Goal: Use online tool/utility: Use online tool/utility

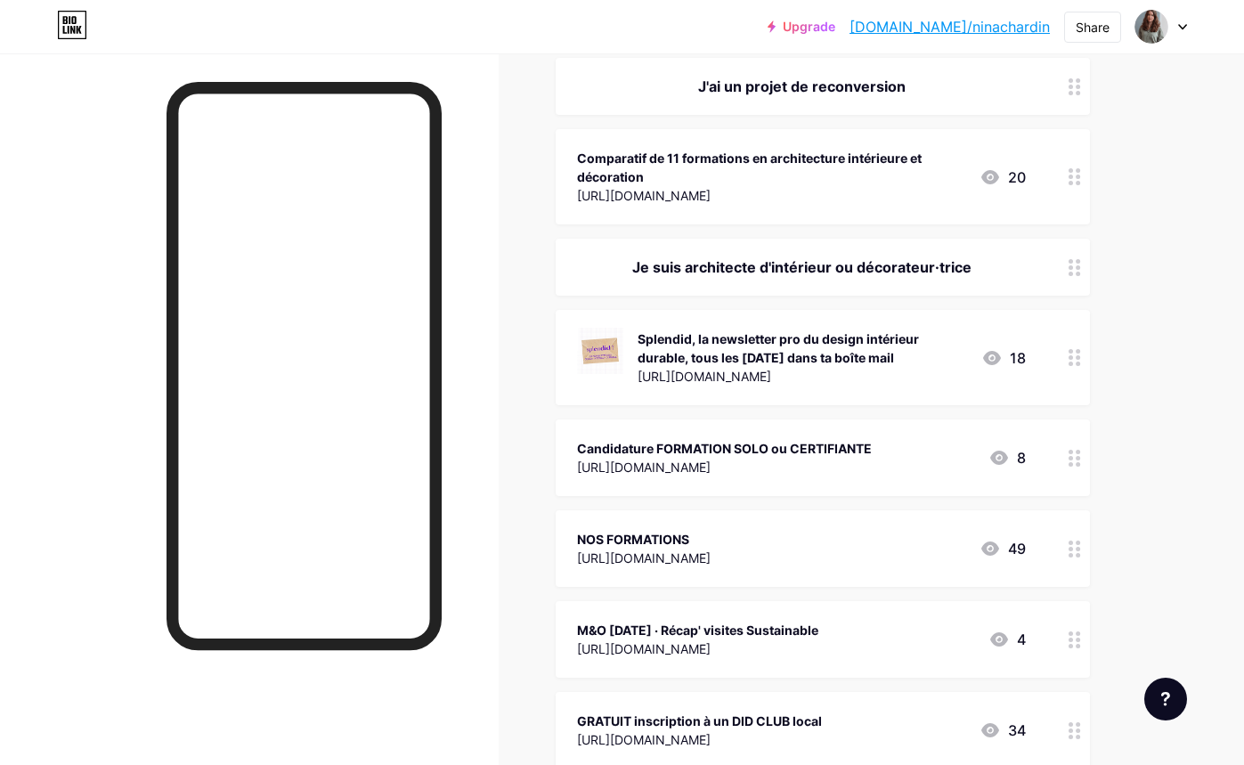
scroll to position [720, 0]
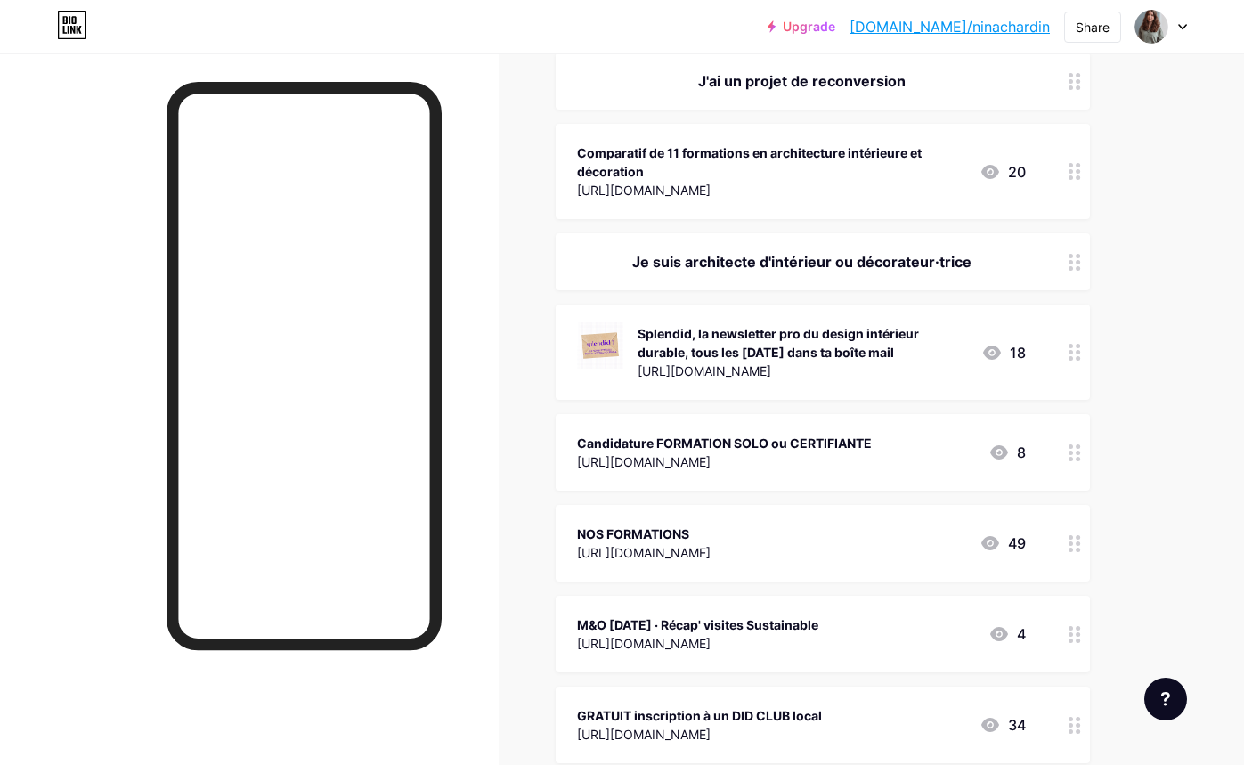
click at [778, 452] on div "[URL][DOMAIN_NAME]" at bounding box center [724, 461] width 295 height 19
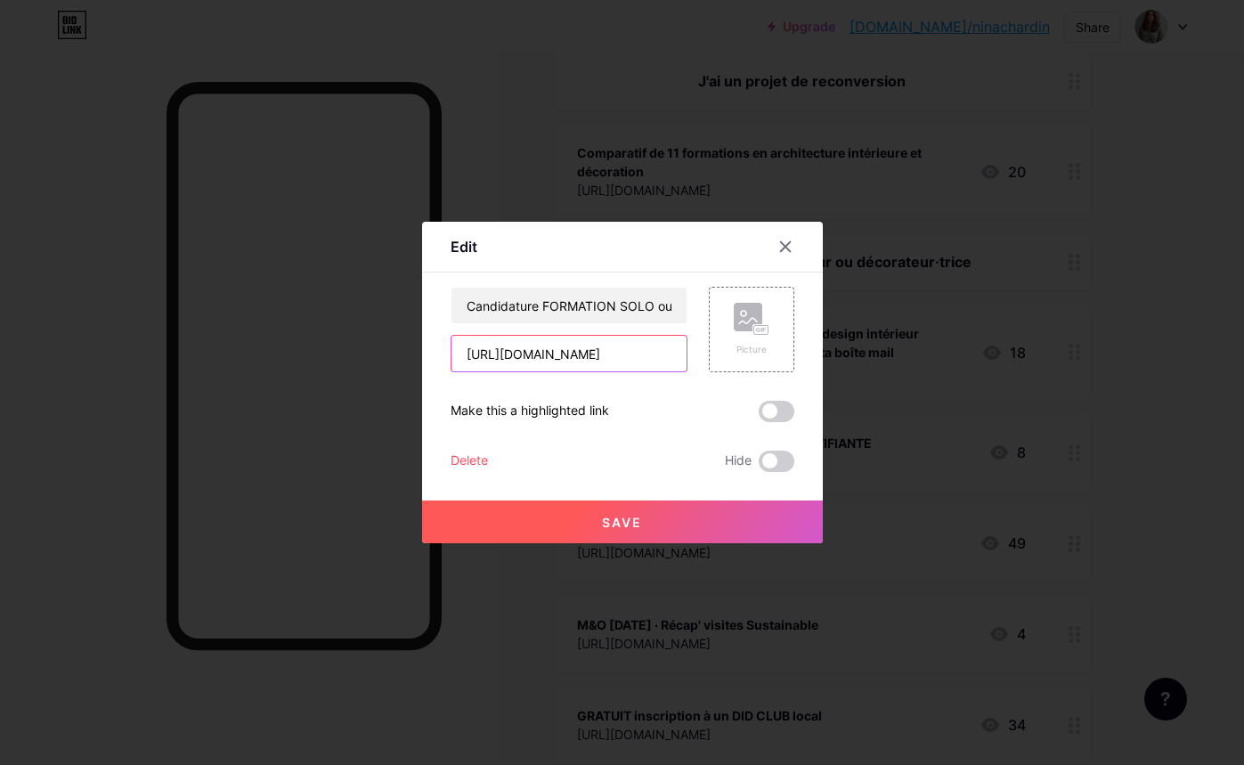
click at [600, 343] on input "[URL][DOMAIN_NAME]" at bounding box center [569, 354] width 235 height 36
type input "://[DOMAIN_NAME][URL]"
click at [575, 343] on input "://[DOMAIN_NAME][URL]" at bounding box center [569, 354] width 235 height 36
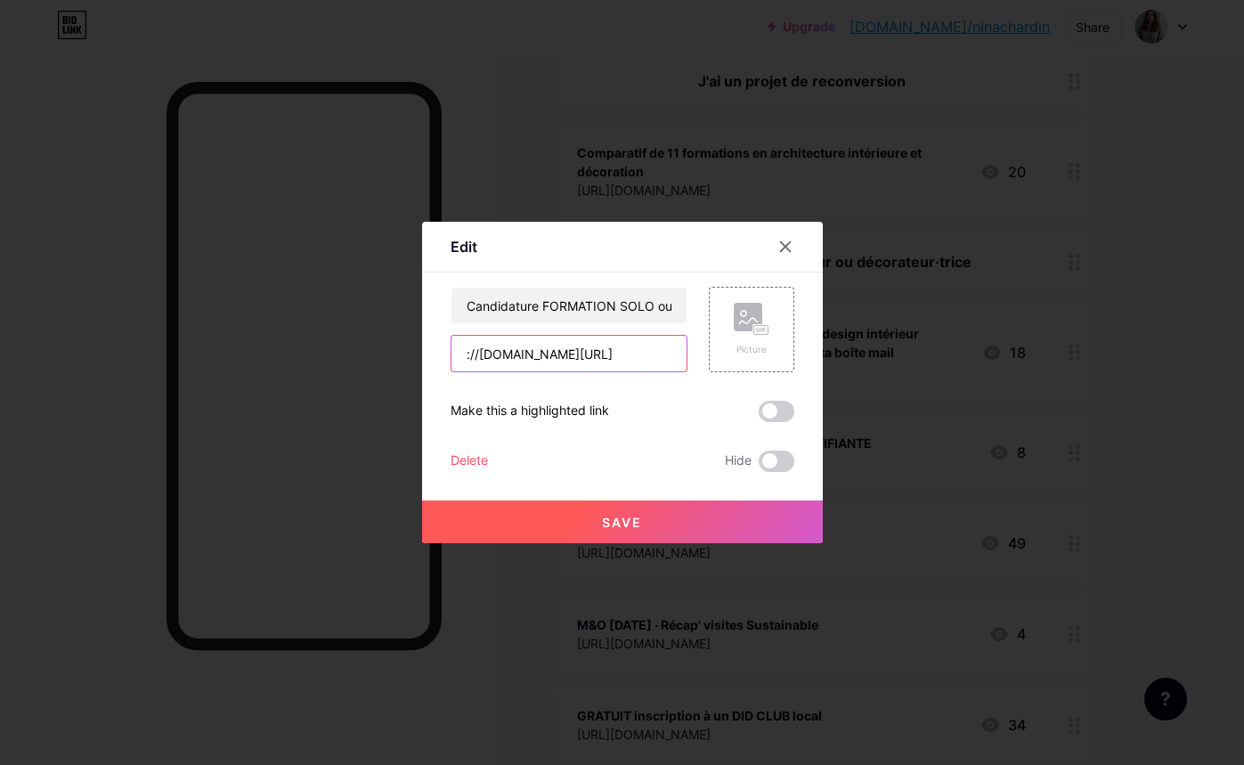
click at [575, 343] on input "://[DOMAIN_NAME][URL]" at bounding box center [569, 354] width 235 height 36
paste input "[URL][DOMAIN_NAME]"
type input "[URL][DOMAIN_NAME]"
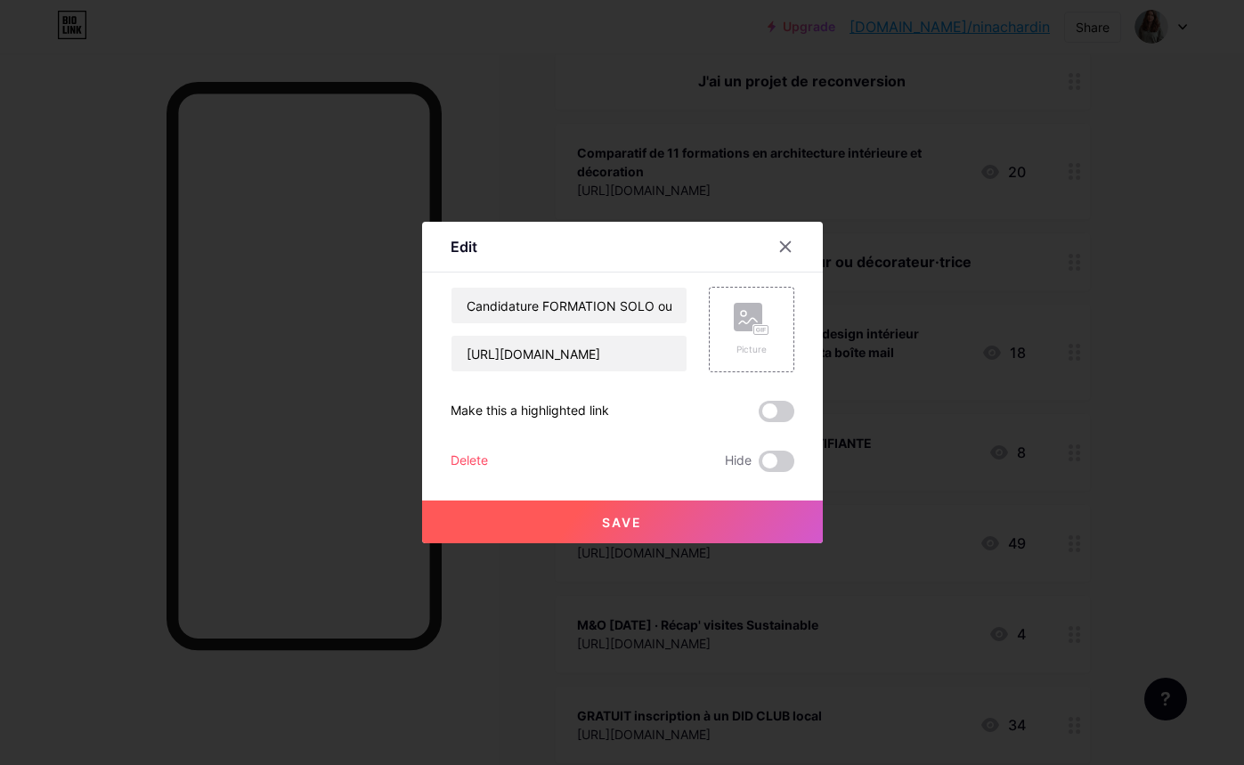
click at [671, 526] on button "Save" at bounding box center [622, 522] width 401 height 43
